Goal: Task Accomplishment & Management: Manage account settings

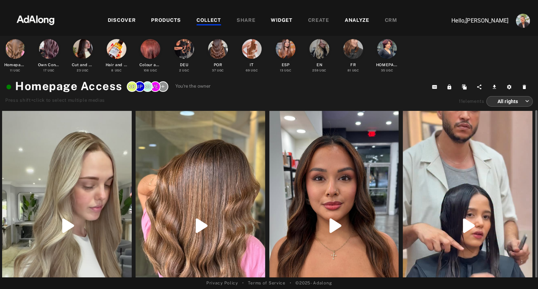
click at [74, 147] on div at bounding box center [67, 226] width 130 height 230
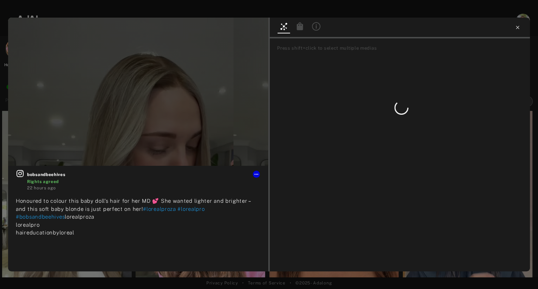
click at [519, 28] on icon at bounding box center [517, 28] width 6 height 6
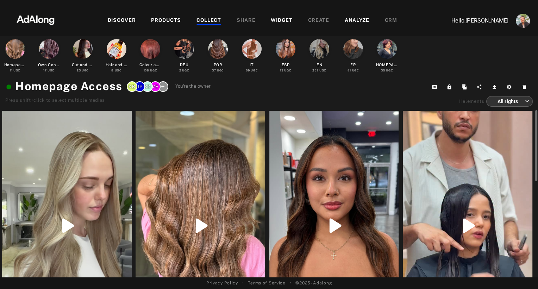
click at [203, 177] on div at bounding box center [200, 226] width 130 height 230
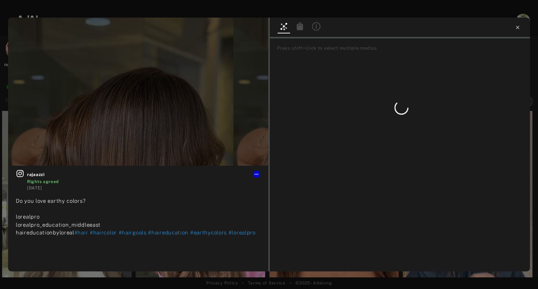
click at [519, 28] on icon at bounding box center [517, 28] width 6 height 6
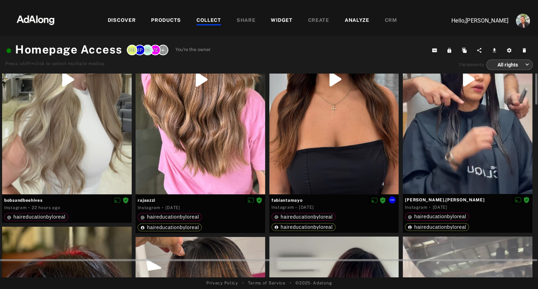
scroll to position [111, 0]
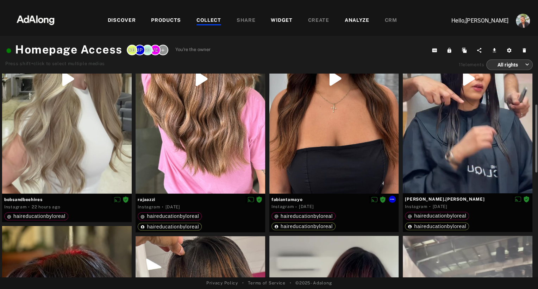
click at [315, 169] on div at bounding box center [334, 79] width 130 height 230
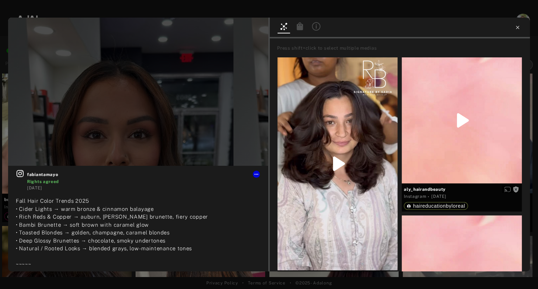
click at [518, 27] on icon at bounding box center [517, 28] width 6 height 6
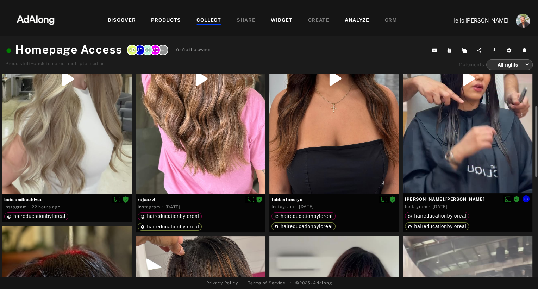
click at [460, 160] on div at bounding box center [468, 78] width 130 height 229
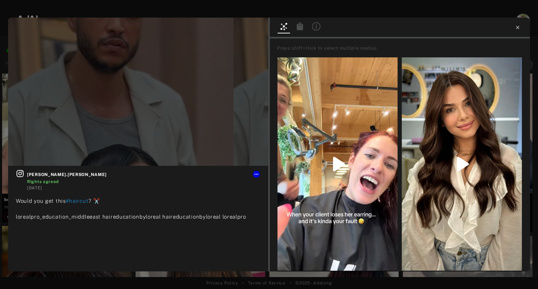
click at [518, 28] on icon at bounding box center [517, 27] width 3 height 3
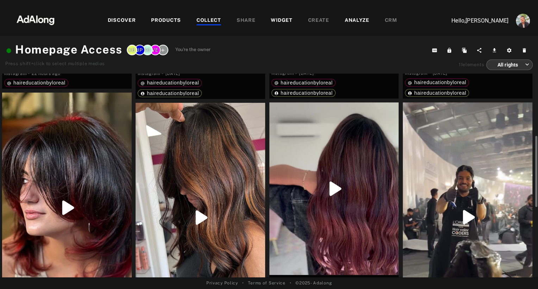
scroll to position [247, 0]
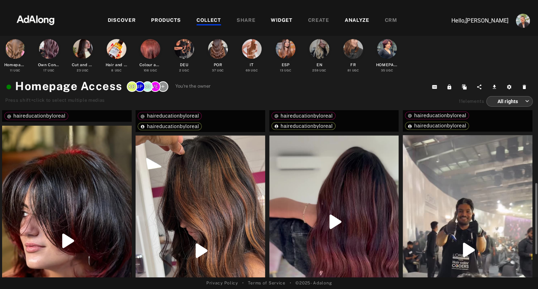
click at [88, 191] on div at bounding box center [67, 241] width 130 height 230
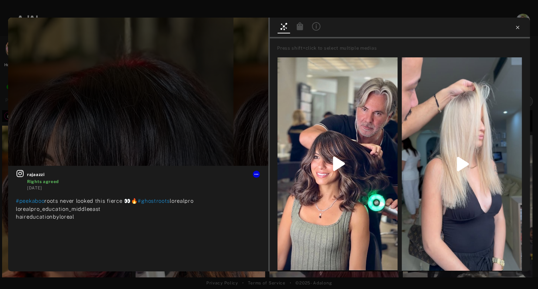
click at [517, 28] on icon at bounding box center [517, 27] width 3 height 3
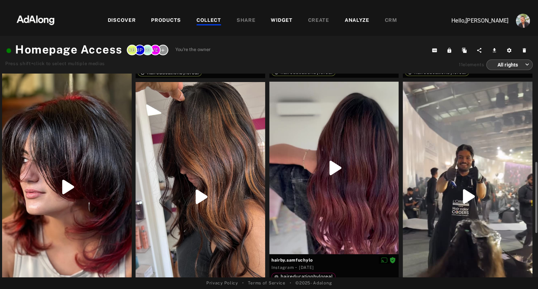
scroll to position [273, 0]
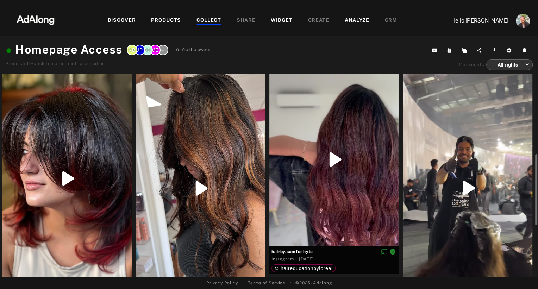
click at [166, 191] on div at bounding box center [200, 189] width 130 height 230
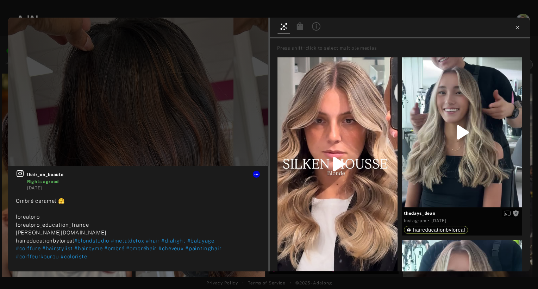
click at [516, 29] on icon at bounding box center [517, 28] width 6 height 6
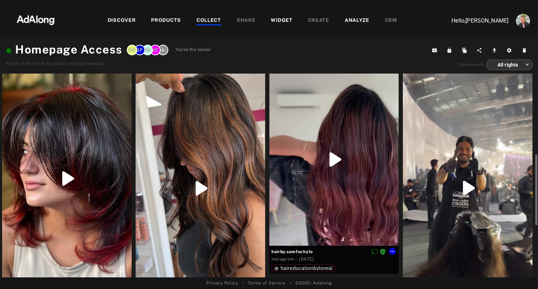
click at [323, 207] on div at bounding box center [334, 159] width 130 height 172
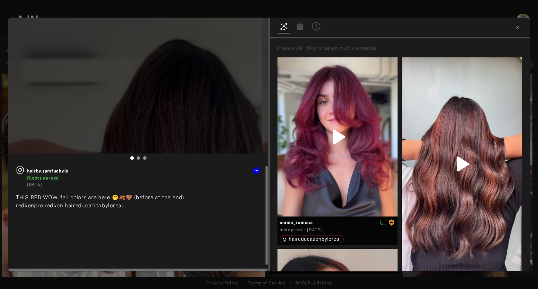
click at [18, 170] on icon at bounding box center [20, 169] width 7 height 7
click at [518, 27] on icon at bounding box center [517, 28] width 6 height 6
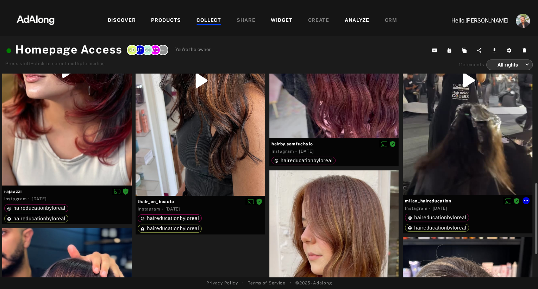
scroll to position [383, 0]
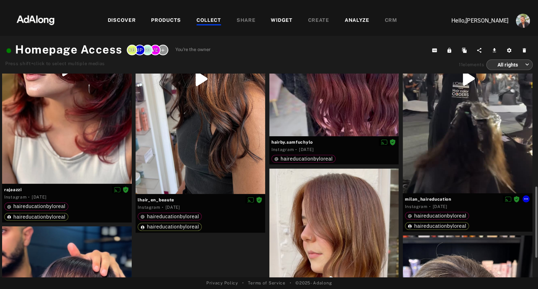
click at [440, 141] on div at bounding box center [468, 78] width 130 height 229
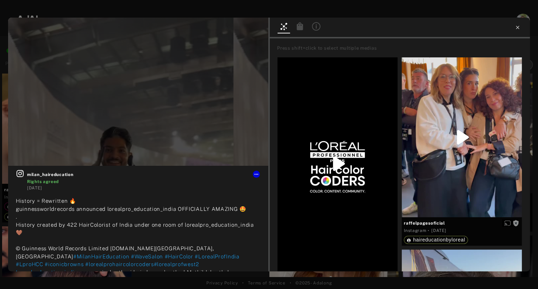
click at [519, 29] on icon at bounding box center [517, 27] width 3 height 3
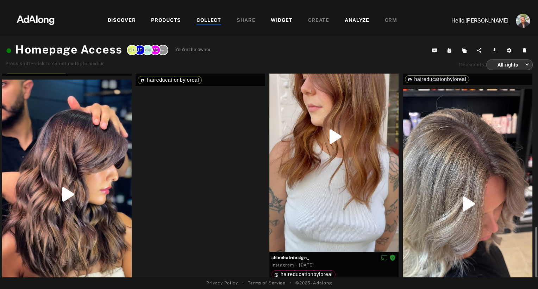
scroll to position [531, 0]
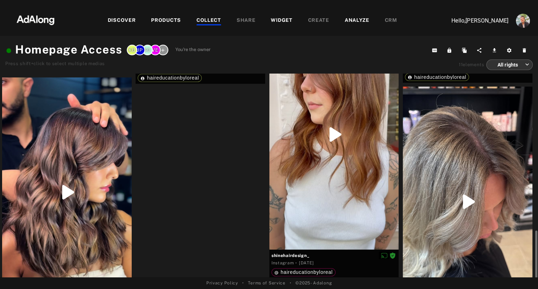
click at [91, 159] on div at bounding box center [67, 191] width 130 height 229
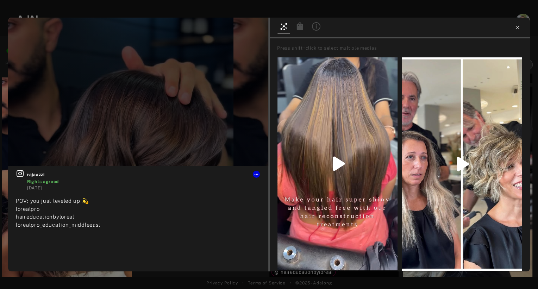
click at [517, 27] on icon at bounding box center [517, 27] width 3 height 3
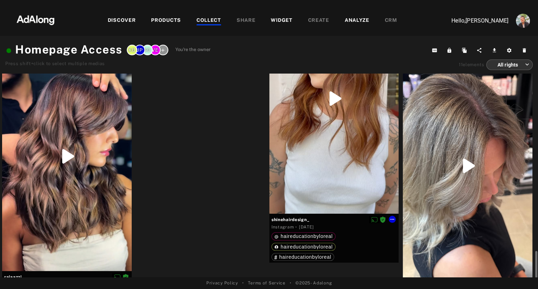
scroll to position [575, 0]
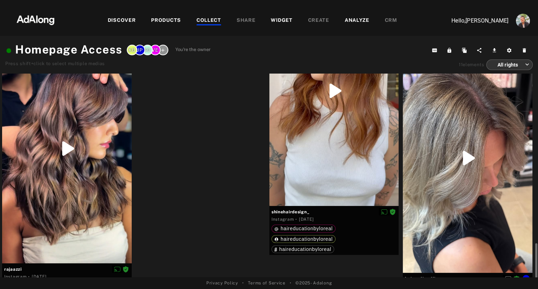
click at [430, 221] on div at bounding box center [468, 158] width 130 height 230
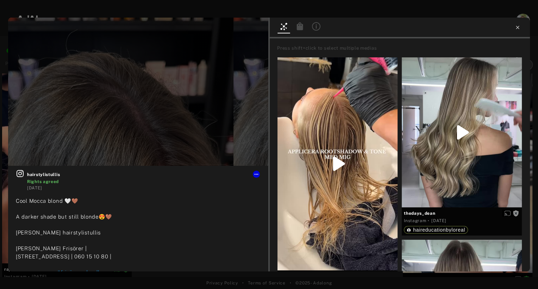
click at [518, 29] on icon at bounding box center [517, 27] width 3 height 3
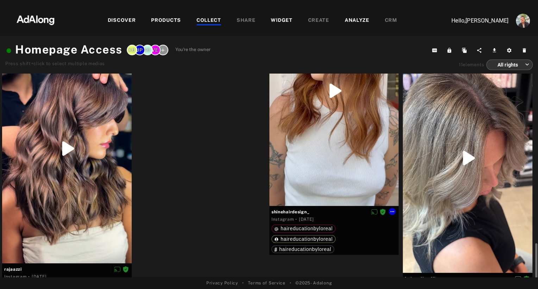
click at [308, 196] on div at bounding box center [334, 91] width 130 height 230
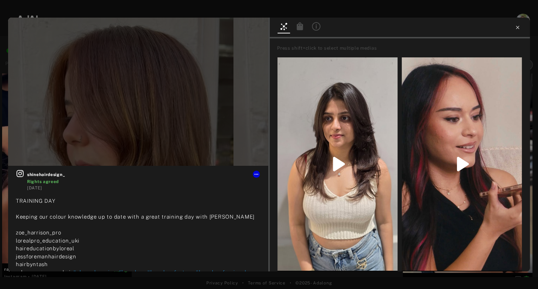
click at [518, 28] on icon at bounding box center [517, 27] width 3 height 3
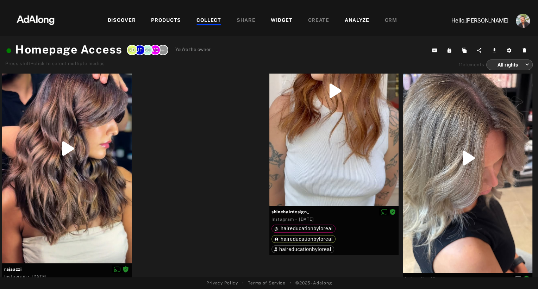
click at [275, 19] on div "WIDGET" at bounding box center [281, 21] width 21 height 8
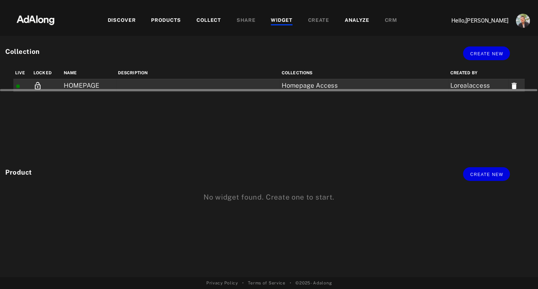
click at [77, 84] on td "HOMEPAGE" at bounding box center [89, 85] width 54 height 13
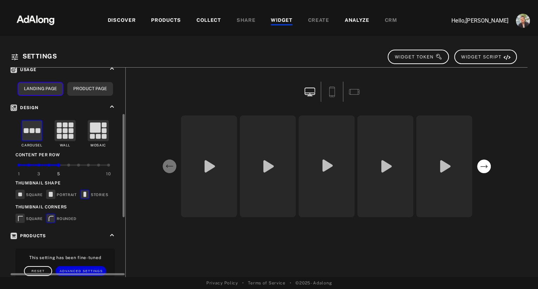
scroll to position [100, 0]
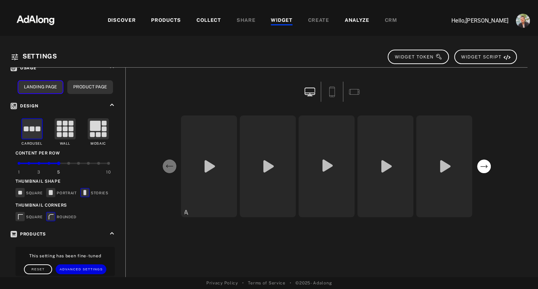
click at [212, 198] on icon "open the preview of the instagram content created by rajaazzi" at bounding box center [208, 166] width 17 height 102
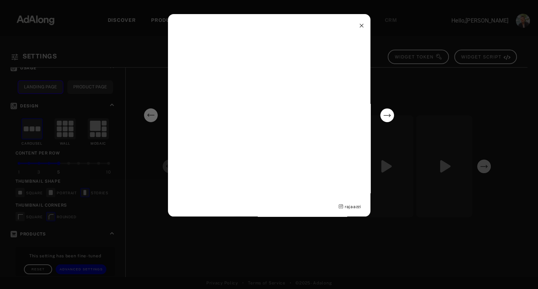
click at [309, 252] on div "rajaazzi" at bounding box center [269, 144] width 538 height 289
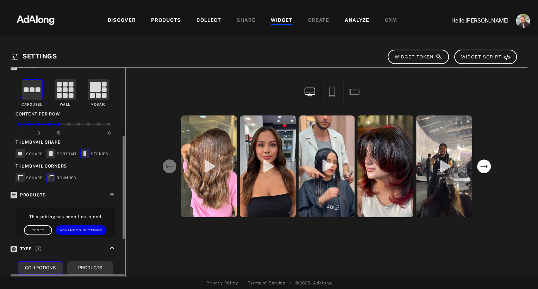
scroll to position [215, 0]
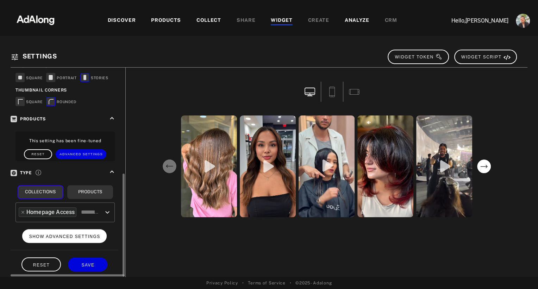
click at [71, 237] on button "SHOW ADVANCED SETTINGS" at bounding box center [64, 236] width 85 height 14
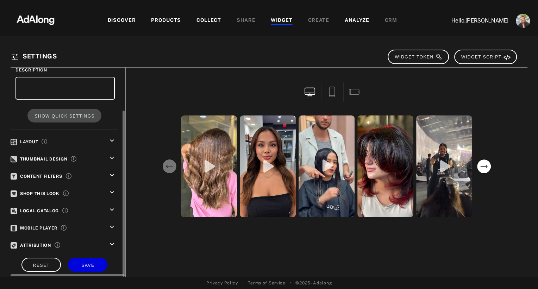
click at [107, 158] on div "Thumbnail Design keyboard_arrow_down" at bounding box center [65, 159] width 108 height 10
click at [113, 157] on icon "keyboard_arrow_down" at bounding box center [112, 158] width 8 height 8
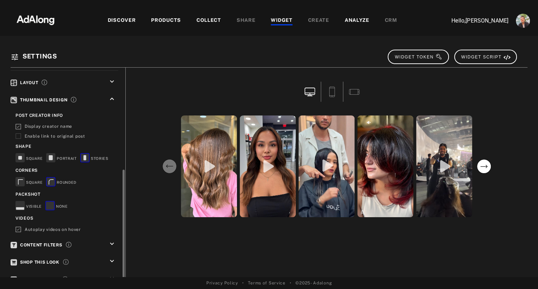
scroll to position [141, 0]
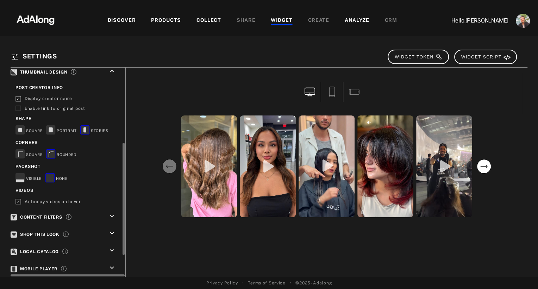
click at [116, 231] on div "keyboard_arrow_down" at bounding box center [113, 234] width 10 height 10
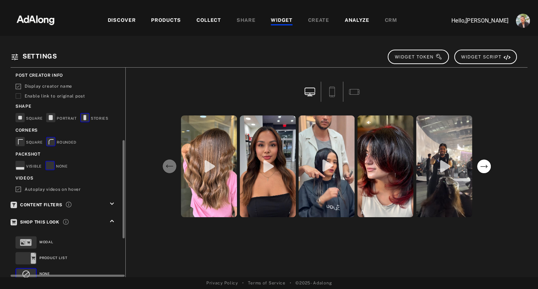
scroll to position [153, 0]
click at [25, 252] on rect at bounding box center [25, 258] width 21 height 12
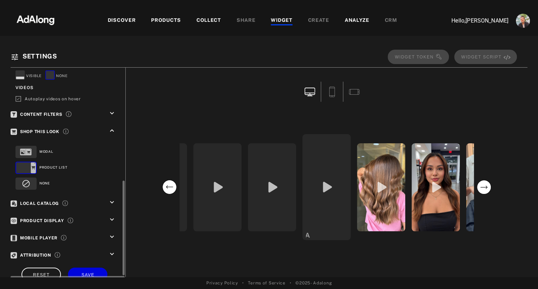
scroll to position [245, 0]
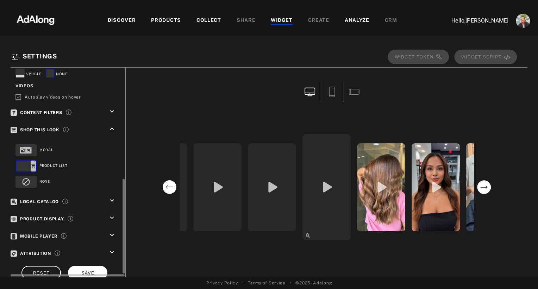
click at [90, 271] on span "SAVE" at bounding box center [87, 273] width 13 height 5
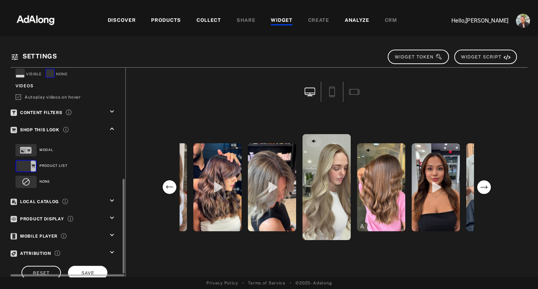
click at [93, 271] on span "SAVE" at bounding box center [87, 273] width 13 height 5
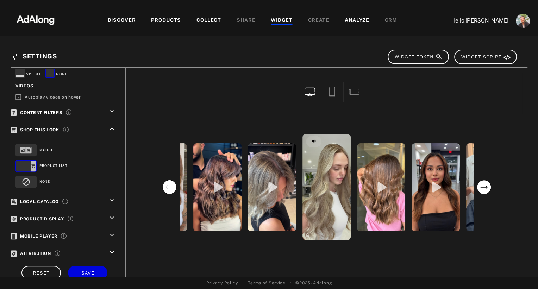
click at [203, 24] on div "COLLECT" at bounding box center [208, 21] width 25 height 8
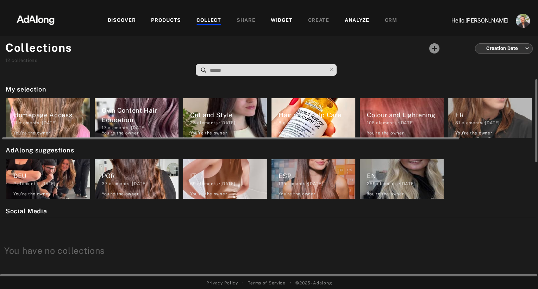
click at [127, 120] on div "Own Content Hair Education" at bounding box center [140, 115] width 77 height 19
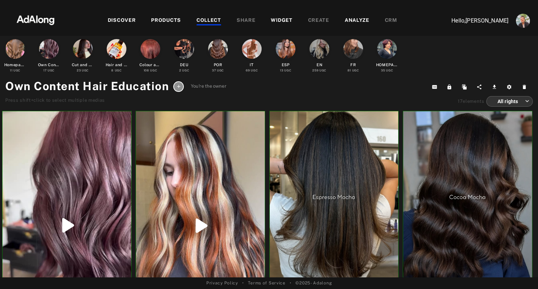
click at [180, 88] on icon at bounding box center [178, 86] width 5 height 5
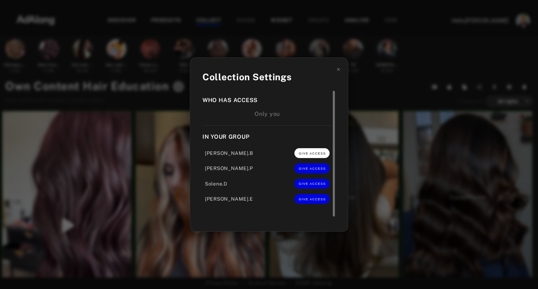
click at [314, 157] on button "GIVE ACCESS" at bounding box center [311, 153] width 35 height 10
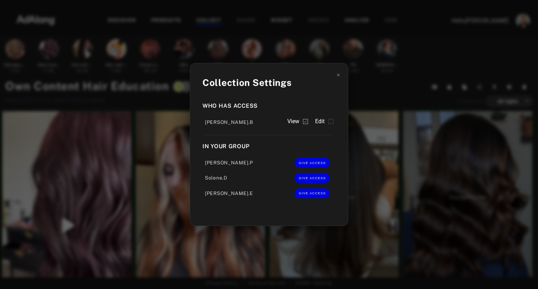
click at [332, 124] on icon "position" at bounding box center [330, 121] width 5 height 5
click at [361, 101] on div "Collection Settings Who has access [PERSON_NAME].B View Edit In your group Jade…" at bounding box center [269, 144] width 538 height 289
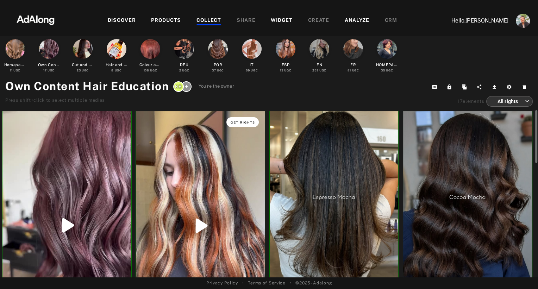
click at [245, 123] on span "Get rights" at bounding box center [243, 123] width 25 height 4
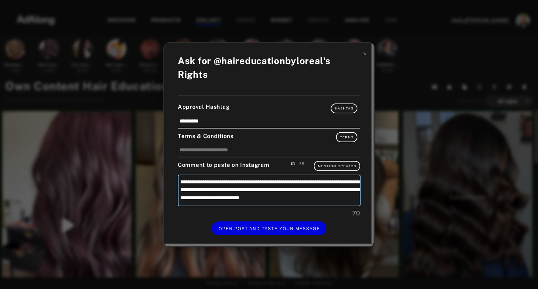
drag, startPoint x: 297, startPoint y: 188, endPoint x: 264, endPoint y: 190, distance: 33.2
click at [264, 190] on textarea "**********" at bounding box center [269, 191] width 183 height 32
type textarea "**********"
click at [344, 105] on button "Hashtag" at bounding box center [343, 108] width 27 height 10
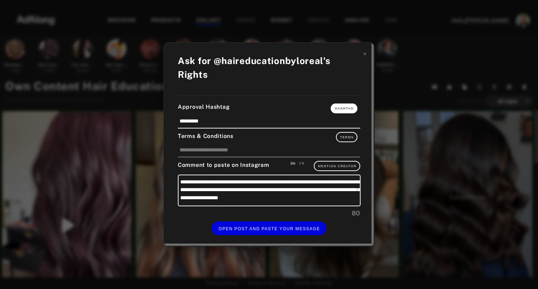
type textarea "**********"
click at [324, 191] on textarea "**********" at bounding box center [269, 191] width 183 height 32
click at [365, 55] on icon at bounding box center [364, 53] width 3 height 3
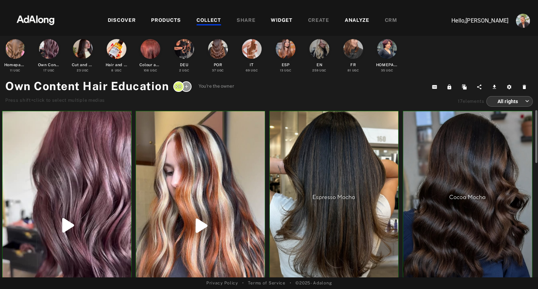
click at [325, 85] on div "Own Content Hair Education KB You're the owner Press shift+click to select mult…" at bounding box center [268, 92] width 527 height 29
click at [33, 21] on img at bounding box center [36, 19] width 62 height 21
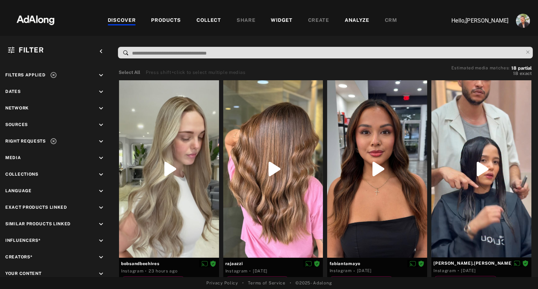
click at [277, 18] on div "WIDGET" at bounding box center [281, 21] width 21 height 8
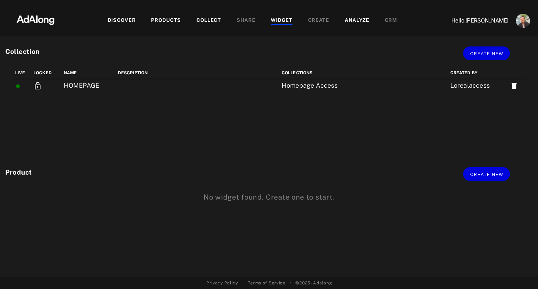
click at [82, 93] on div "Live Locked name Description Collections Created by [TECHNICAL_ID] HOMEPAGE Hom…" at bounding box center [269, 111] width 538 height 89
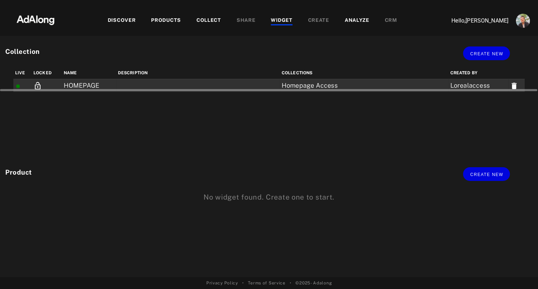
click at [85, 83] on td "HOMEPAGE" at bounding box center [89, 85] width 54 height 13
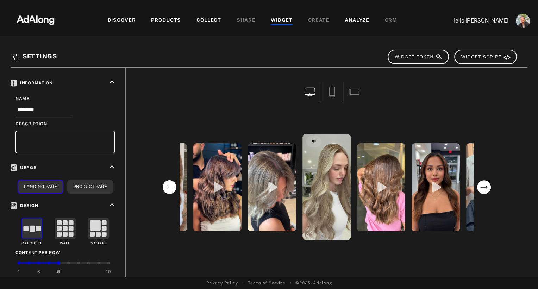
scroll to position [215, 0]
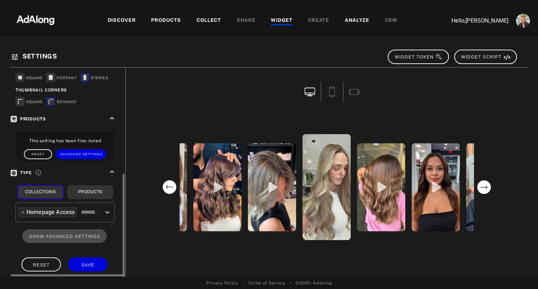
click at [108, 209] on icon "Open" at bounding box center [107, 212] width 8 height 8
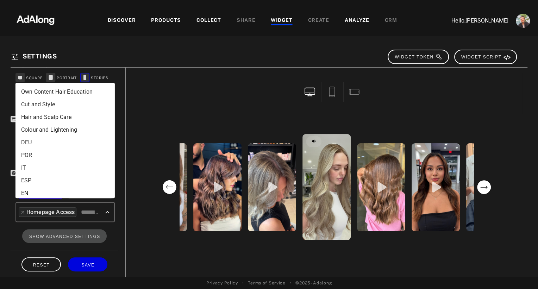
click at [76, 95] on li "Own Content Hair Education" at bounding box center [64, 92] width 99 height 13
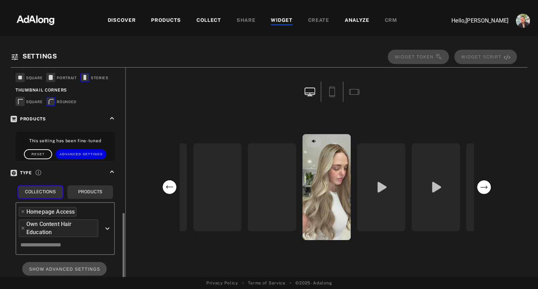
scroll to position [247, 0]
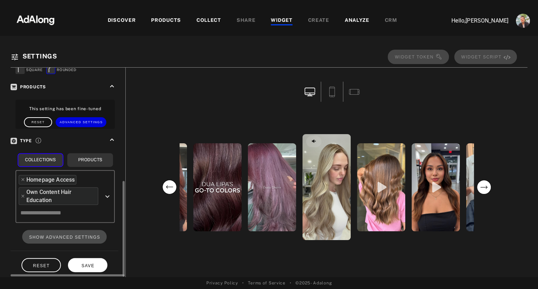
click at [89, 263] on span "SAVE" at bounding box center [87, 265] width 13 height 5
